Goal: Task Accomplishment & Management: Complete application form

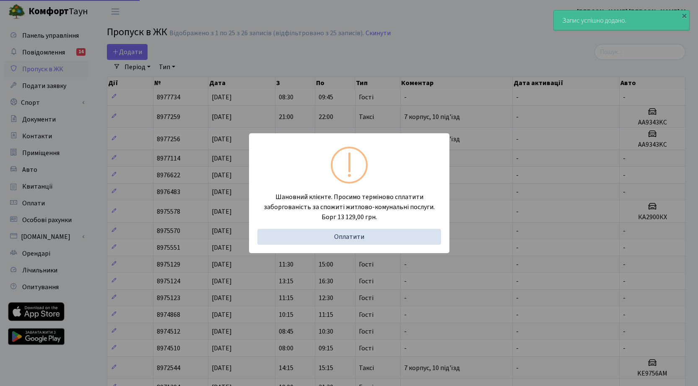
select select "25"
click at [127, 47] on div "Шановний клієнте. Просимо терміново сплатити заборгованість за спожиті житлово-…" at bounding box center [349, 193] width 698 height 387
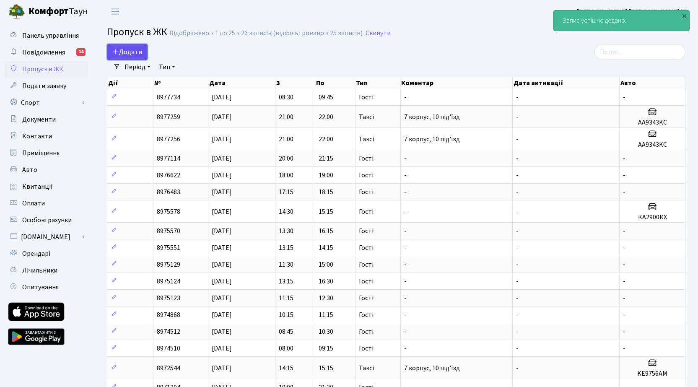
click at [128, 54] on span "Додати" at bounding box center [127, 51] width 30 height 9
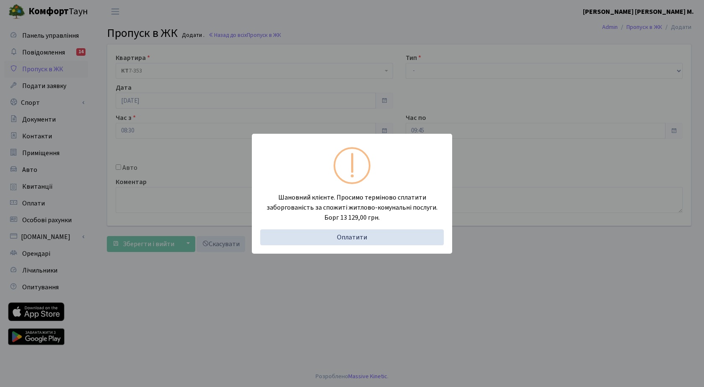
click at [437, 67] on div "Шановний клієнте. Просимо терміново сплатити заборгованість за спожиті житлово-…" at bounding box center [352, 193] width 704 height 387
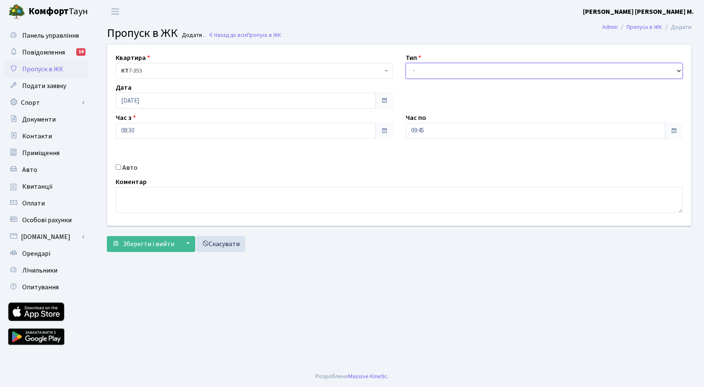
click at [438, 70] on select "- Доставка Таксі Гості Сервіс" at bounding box center [544, 71] width 277 height 16
select select "3"
click at [406, 63] on select "- Доставка Таксі Гості Сервіс" at bounding box center [544, 71] width 277 height 16
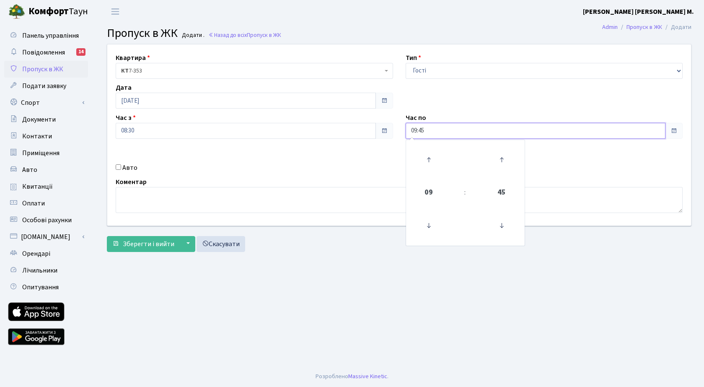
click at [450, 132] on input "09:45" at bounding box center [536, 131] width 260 height 16
click at [503, 157] on icon at bounding box center [501, 159] width 23 height 23
type input "10:15"
click at [146, 242] on span "Зберегти і вийти" at bounding box center [149, 243] width 52 height 9
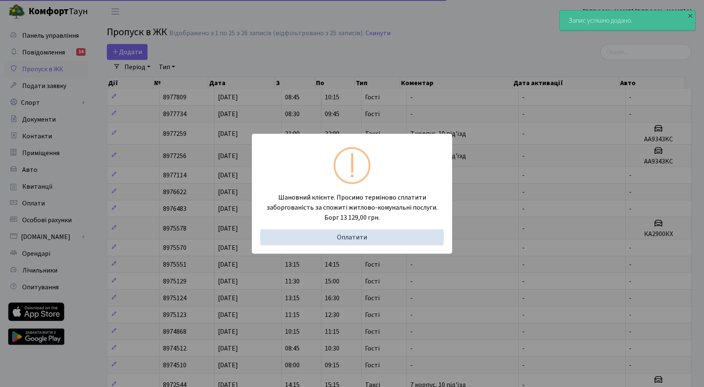
select select "25"
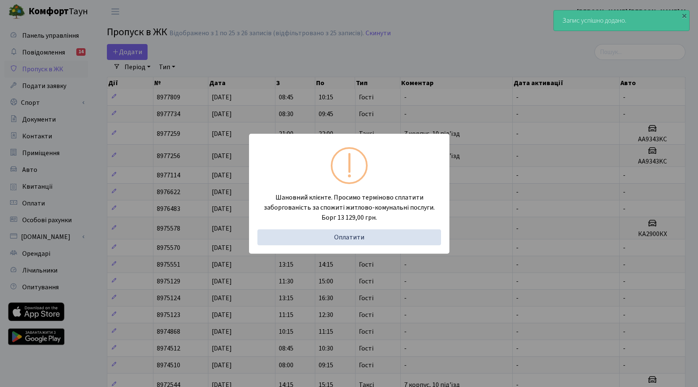
click at [132, 51] on div "Шановний клієнте. Просимо терміново сплатити заборгованість за спожиті житлово-…" at bounding box center [349, 193] width 698 height 387
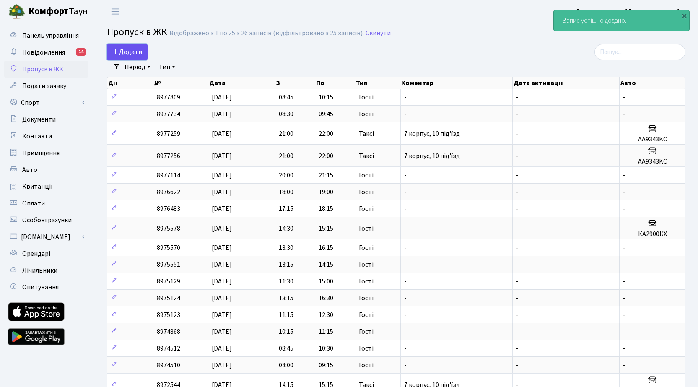
click at [127, 52] on span "Додати" at bounding box center [127, 51] width 30 height 9
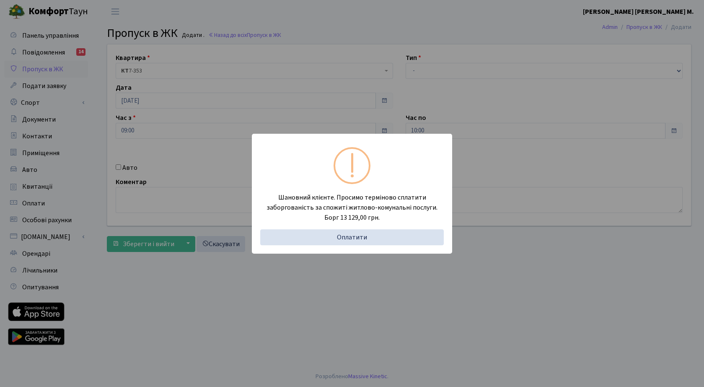
click at [121, 169] on div "Шановний клієнте. Просимо терміново сплатити заборгованість за спожиті житлово-…" at bounding box center [352, 193] width 704 height 387
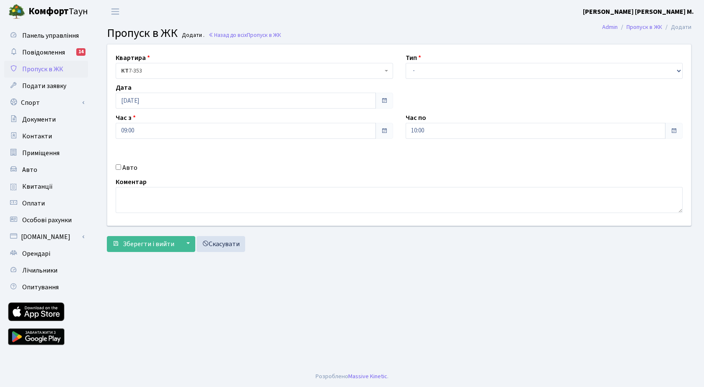
drag, startPoint x: 116, startPoint y: 166, endPoint x: 249, endPoint y: 139, distance: 136.0
click at [118, 166] on input "Авто" at bounding box center [118, 166] width 5 height 5
checkbox input "true"
click at [433, 74] on select "- Доставка Таксі Гості Сервіс" at bounding box center [544, 71] width 277 height 16
select select "2"
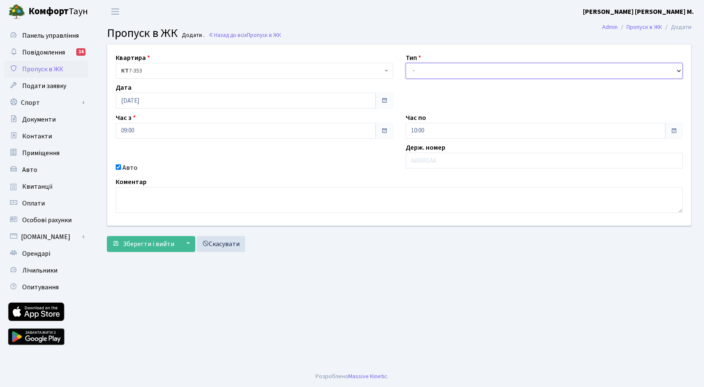
click at [406, 63] on select "- Доставка Таксі Гості Сервіс" at bounding box center [544, 71] width 277 height 16
paste input "КА1287ТО"
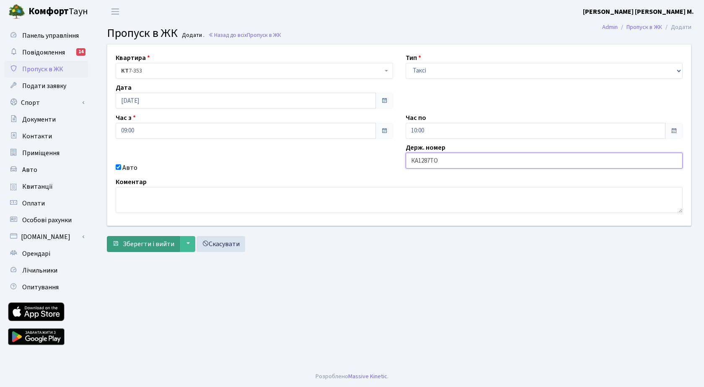
type input "КА1287ТО"
click at [155, 248] on span "Зберегти і вийти" at bounding box center [149, 243] width 52 height 9
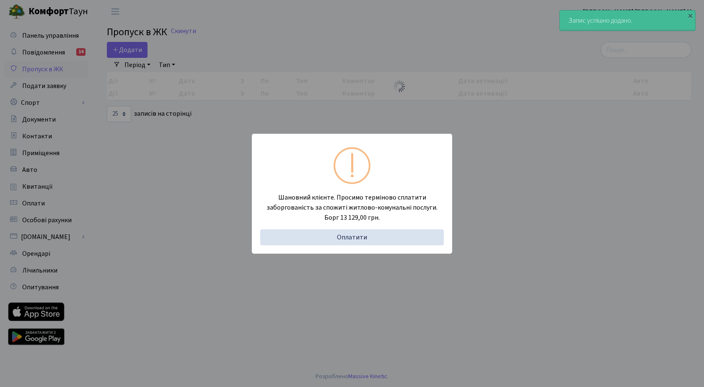
select select "25"
